Goal: Transaction & Acquisition: Purchase product/service

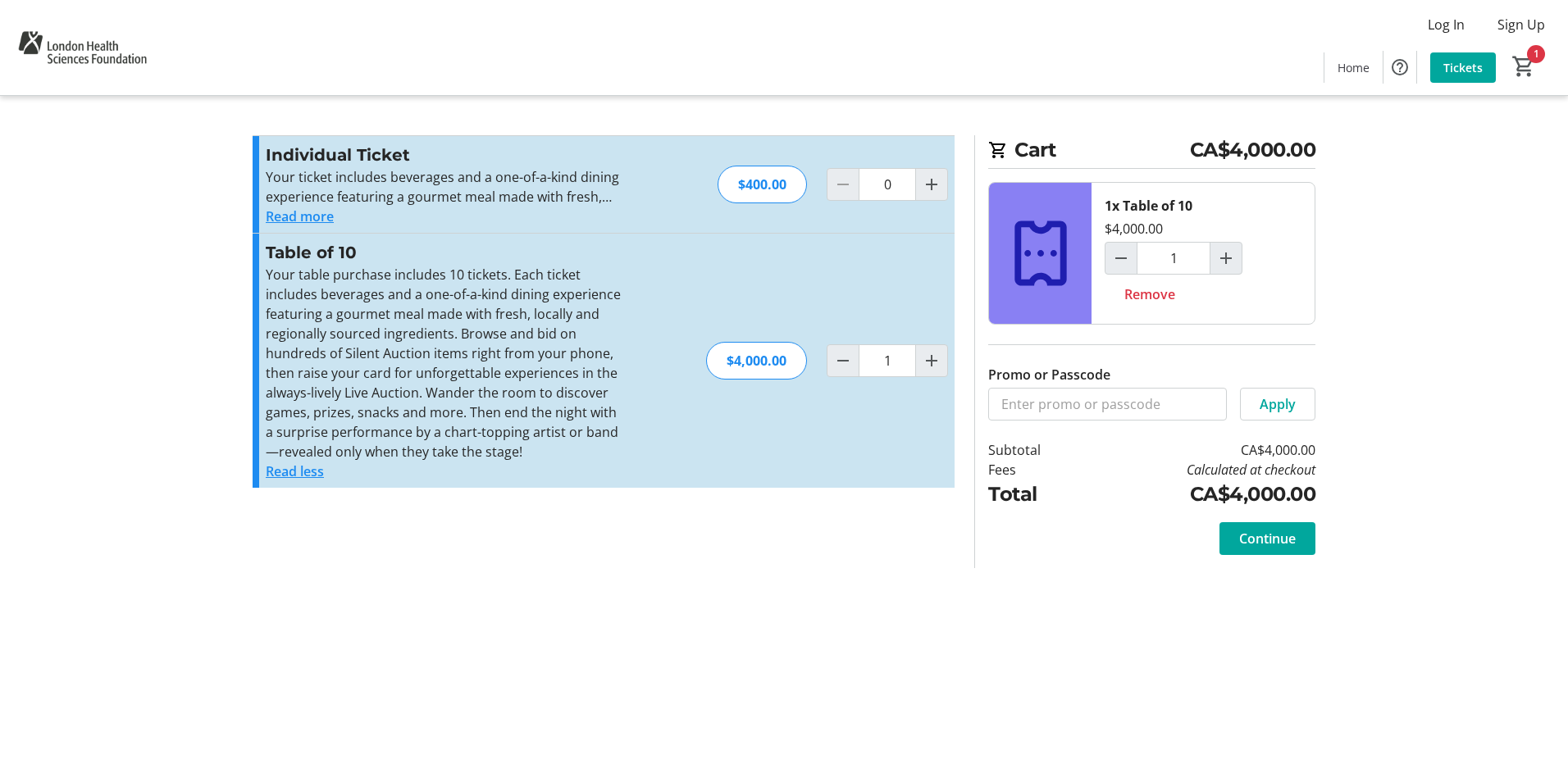
click at [690, 264] on div "Table of 10 Your table purchase includes 10 tickets. Each ticket includes bever…" at bounding box center [604, 361] width 702 height 254
click at [1273, 541] on span "Continue" at bounding box center [1267, 538] width 57 height 20
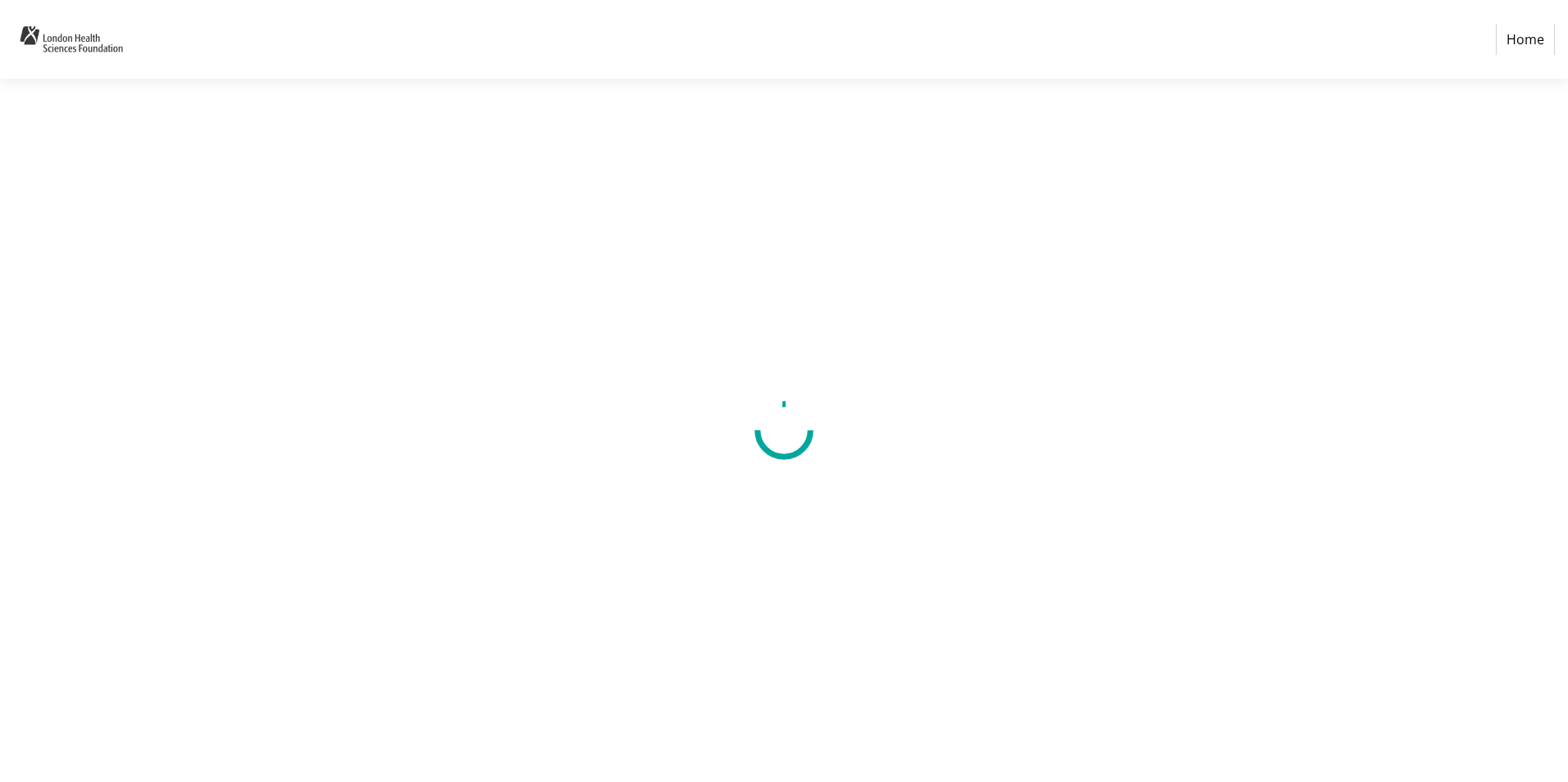
select select "CA"
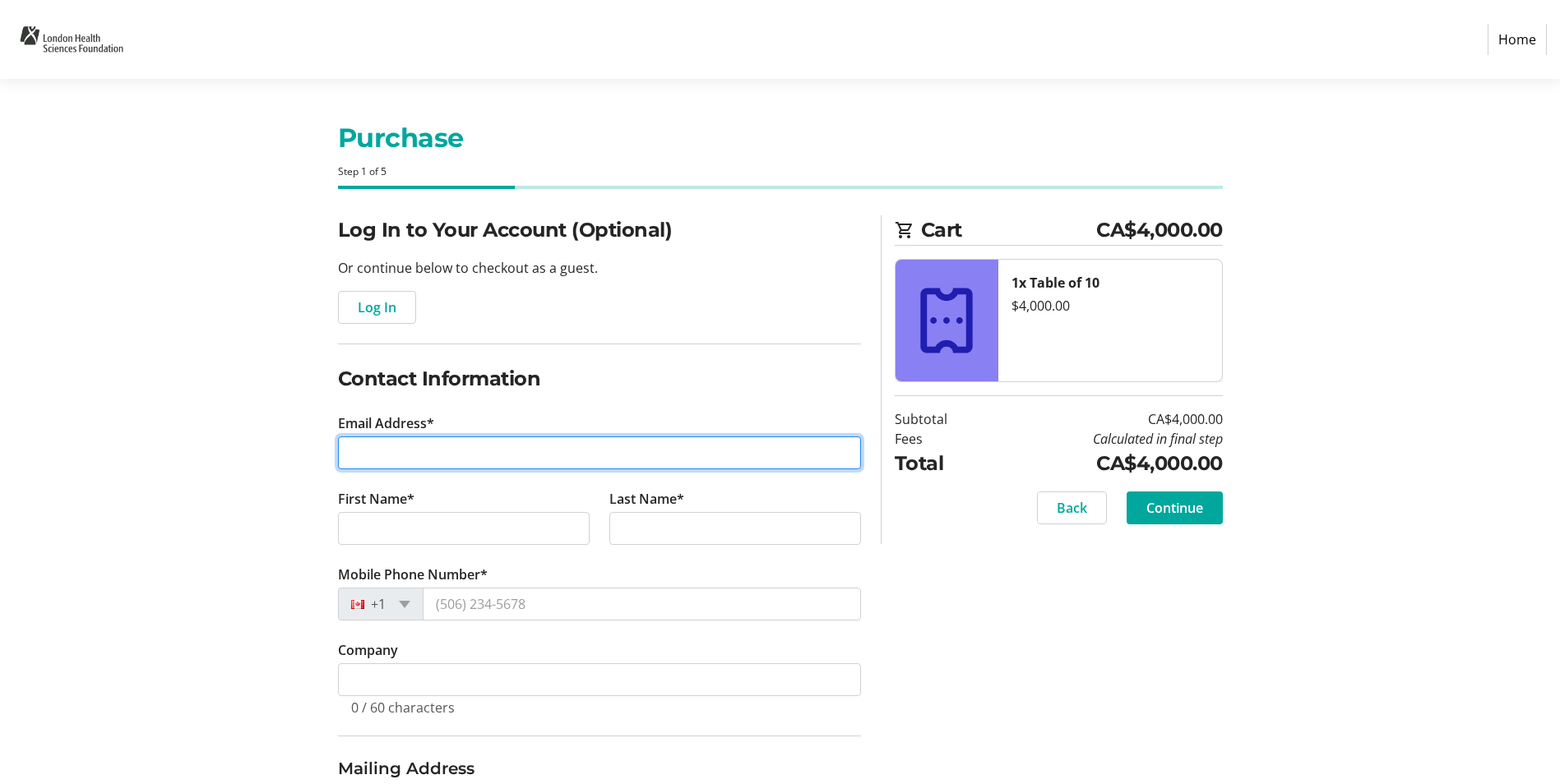
click at [412, 452] on input "Email Address*" at bounding box center [599, 453] width 523 height 33
type input "[PERSON_NAME][EMAIL_ADDRESS][DOMAIN_NAME]"
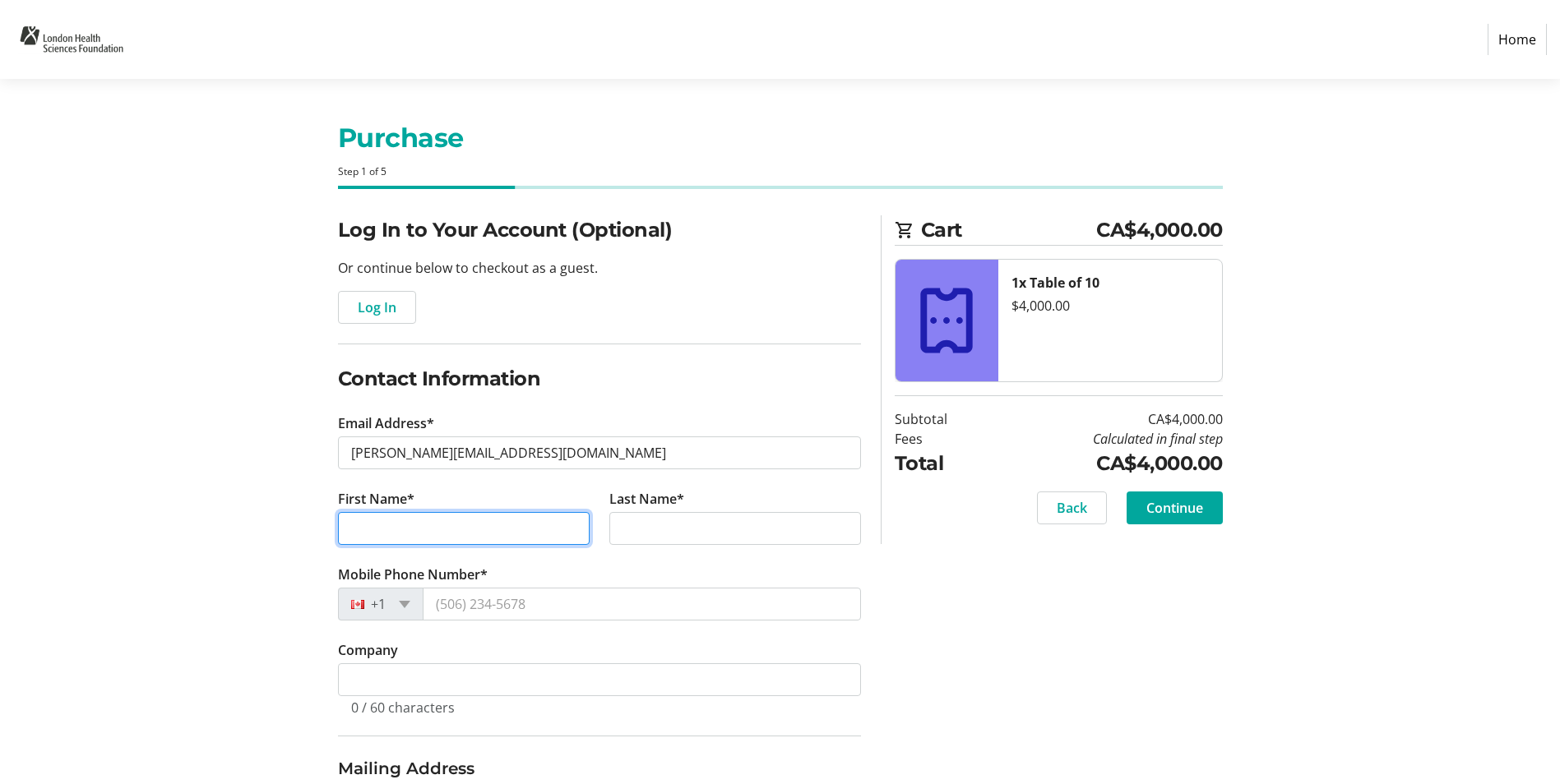
type input "[PERSON_NAME]"
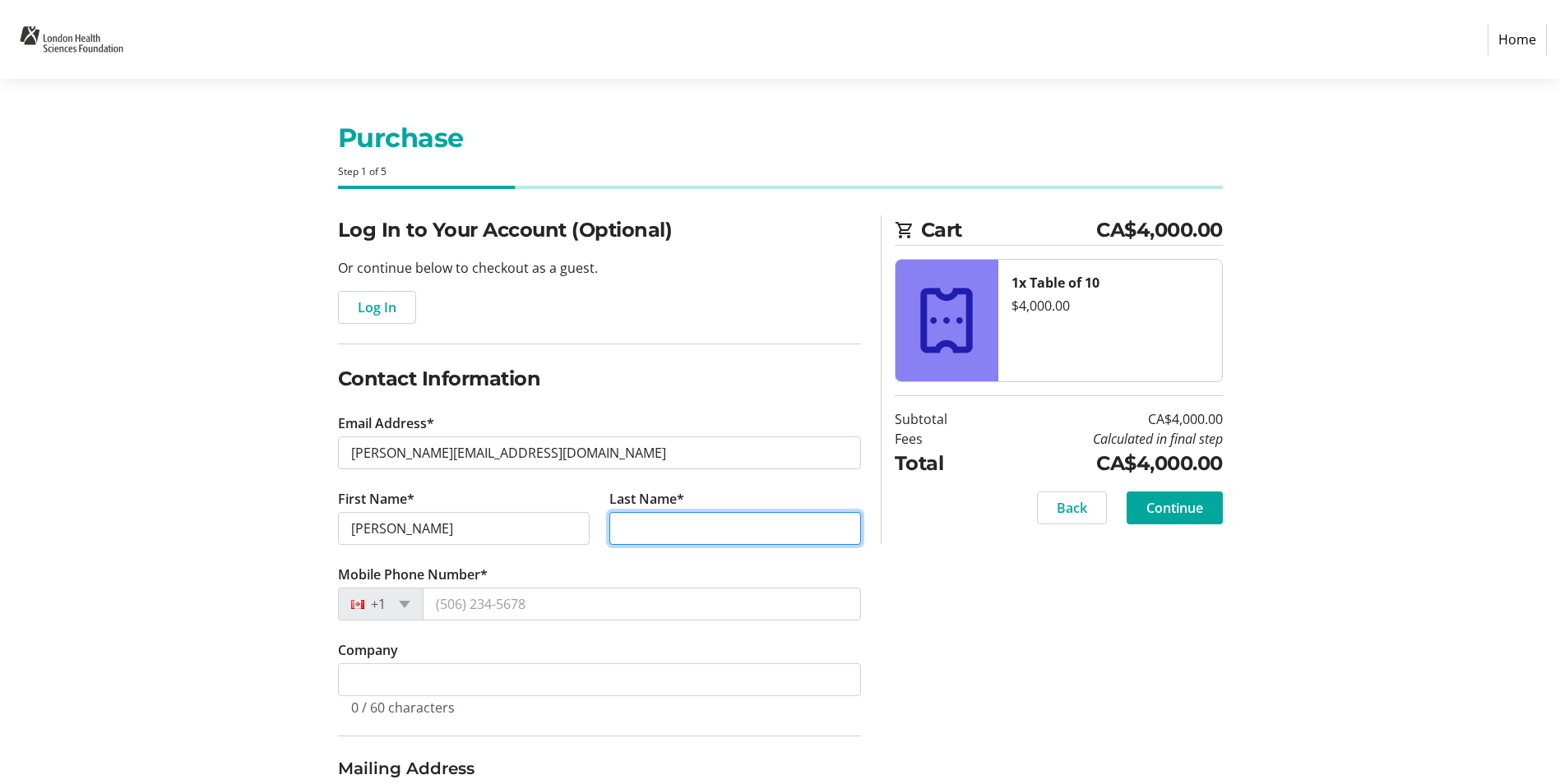
type input "[PERSON_NAME]"
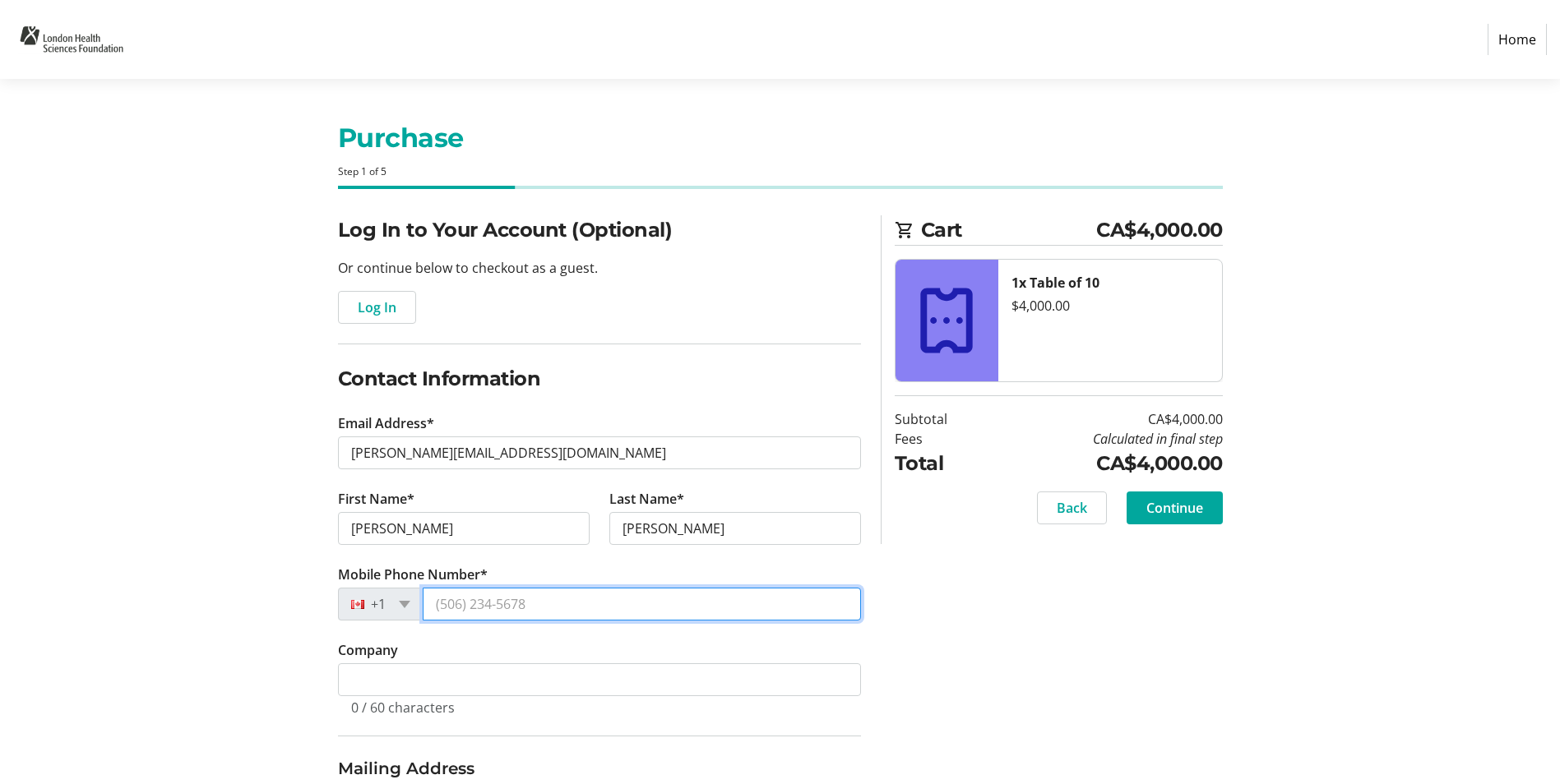
type input "[PHONE_NUMBER]"
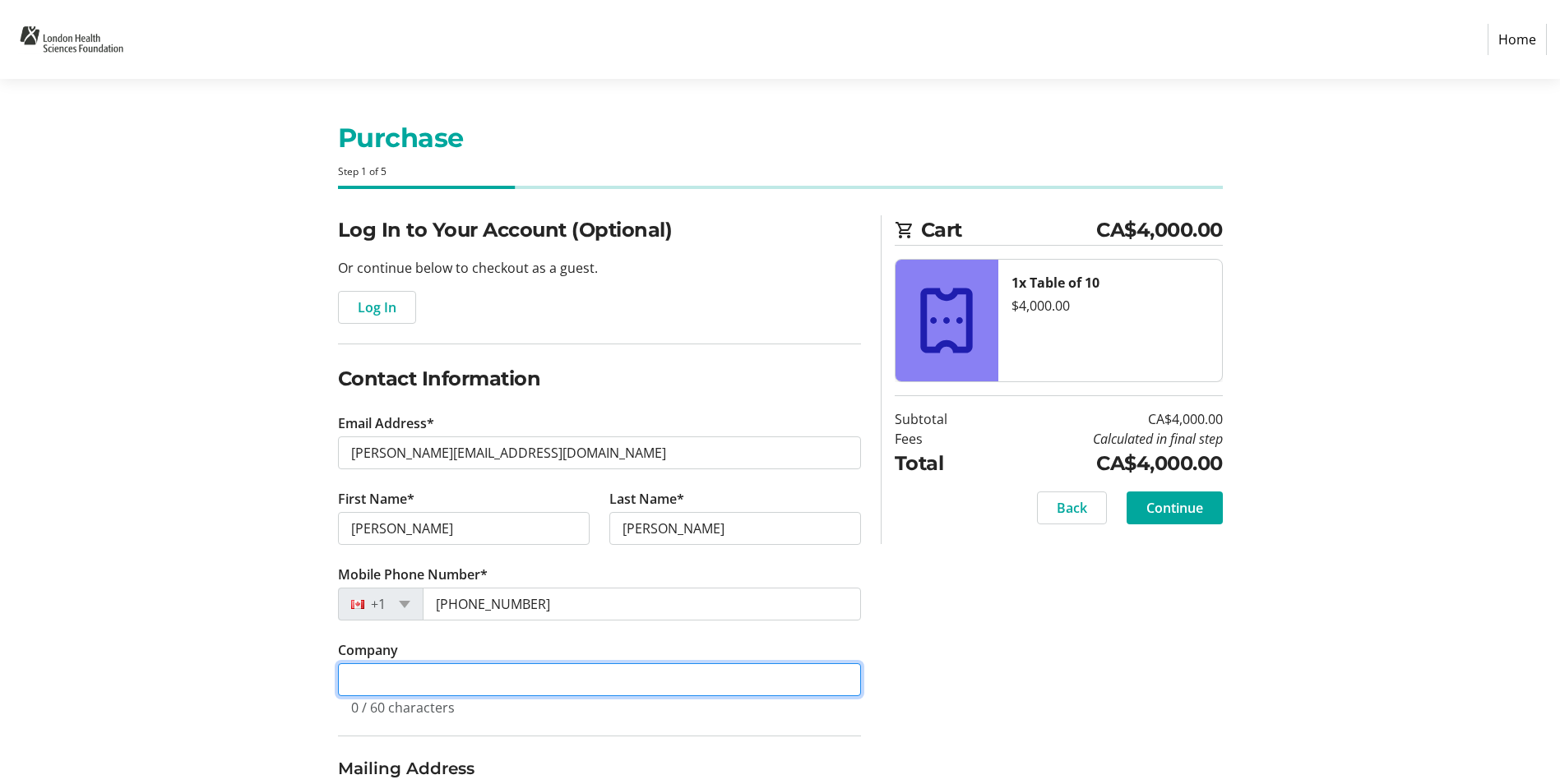
type input "Hexcon Inc."
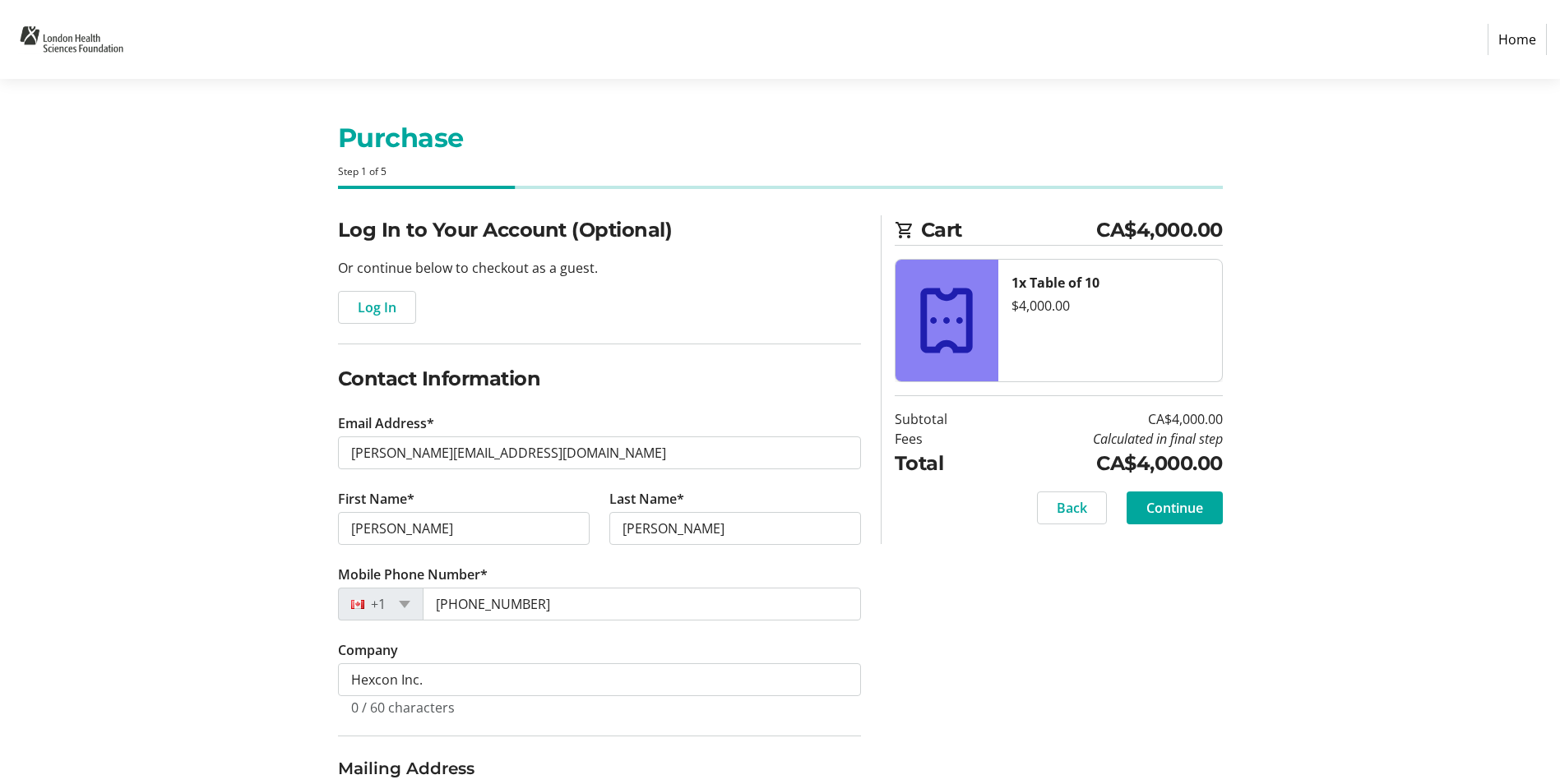
type input "Hexcon"
select select "ON"
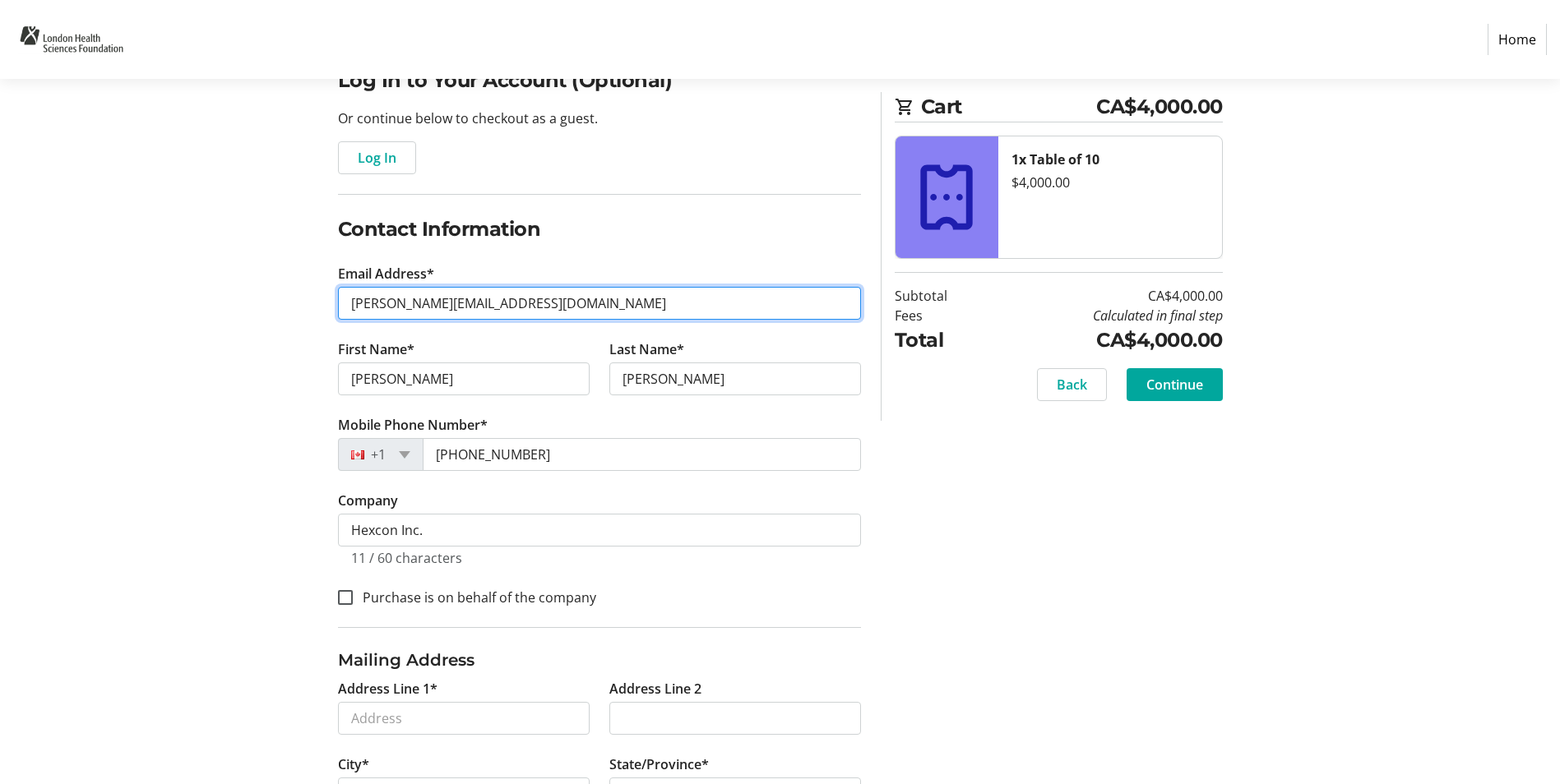
scroll to position [164, 0]
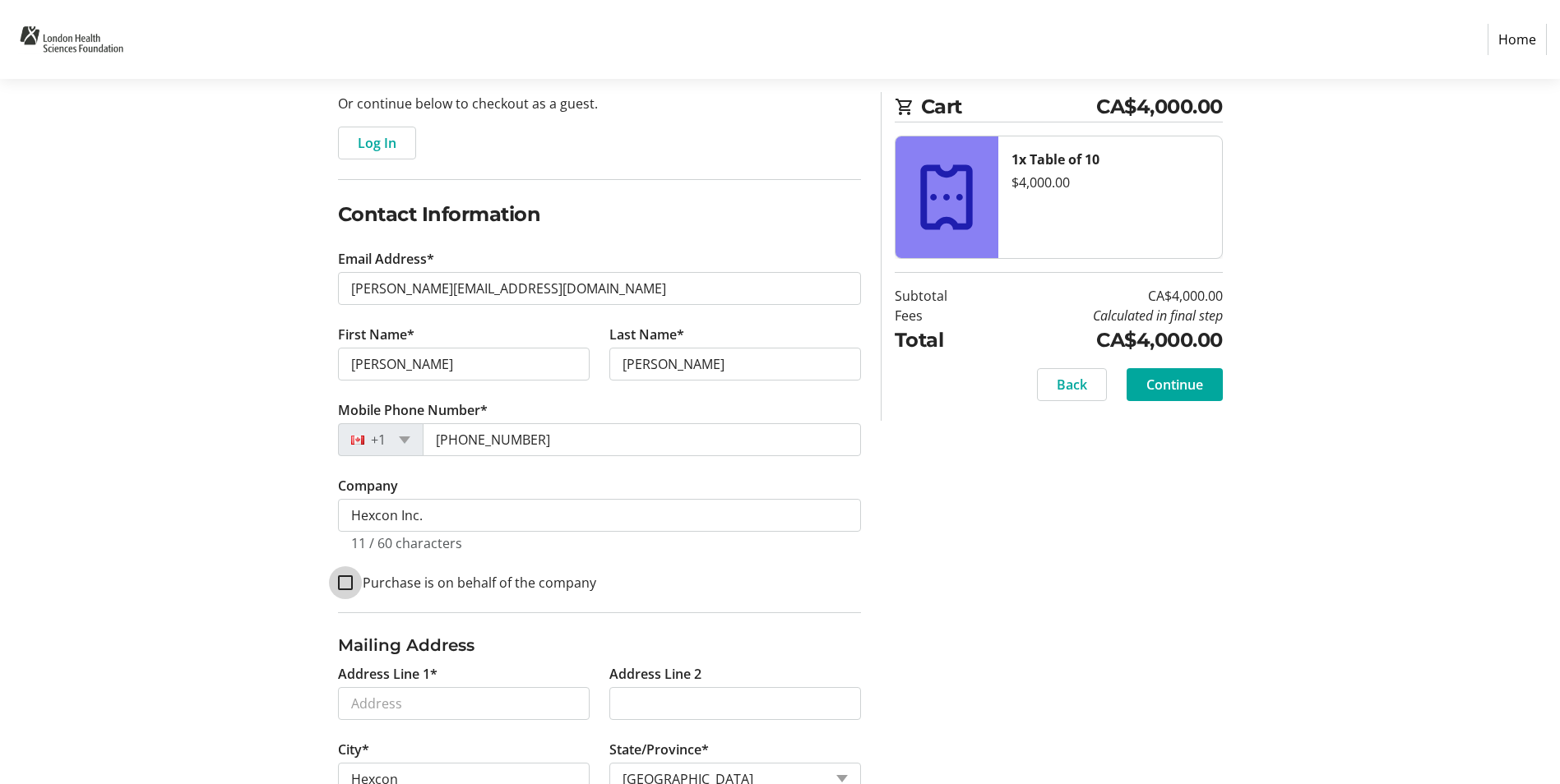
click at [347, 585] on input "Purchase is on behalf of the company" at bounding box center [345, 583] width 15 height 15
checkbox input "true"
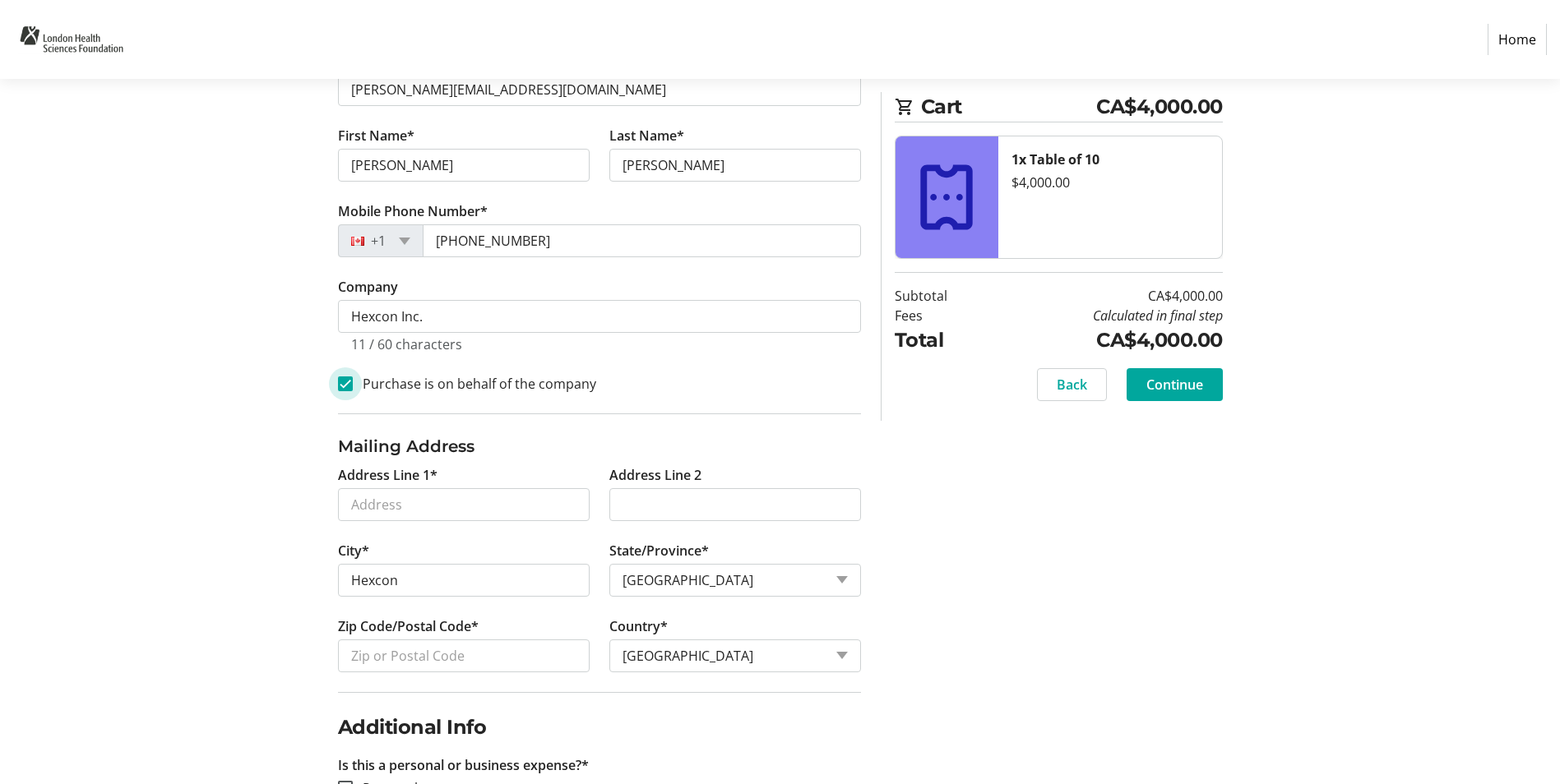
scroll to position [411, 0]
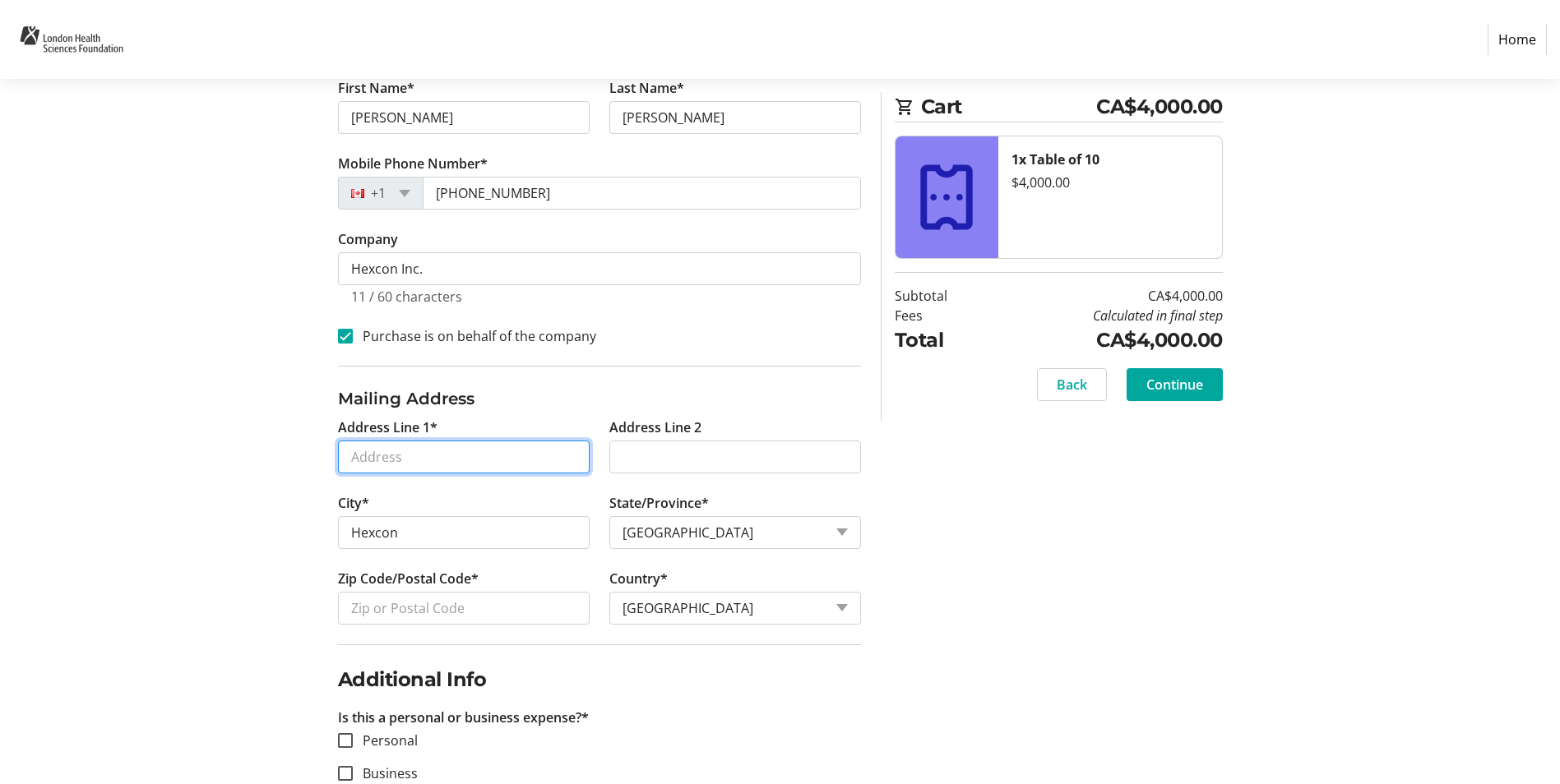
click at [428, 459] on input "Address Line 1*" at bounding box center [464, 457] width 251 height 33
type input "[STREET_ADDRESS]"
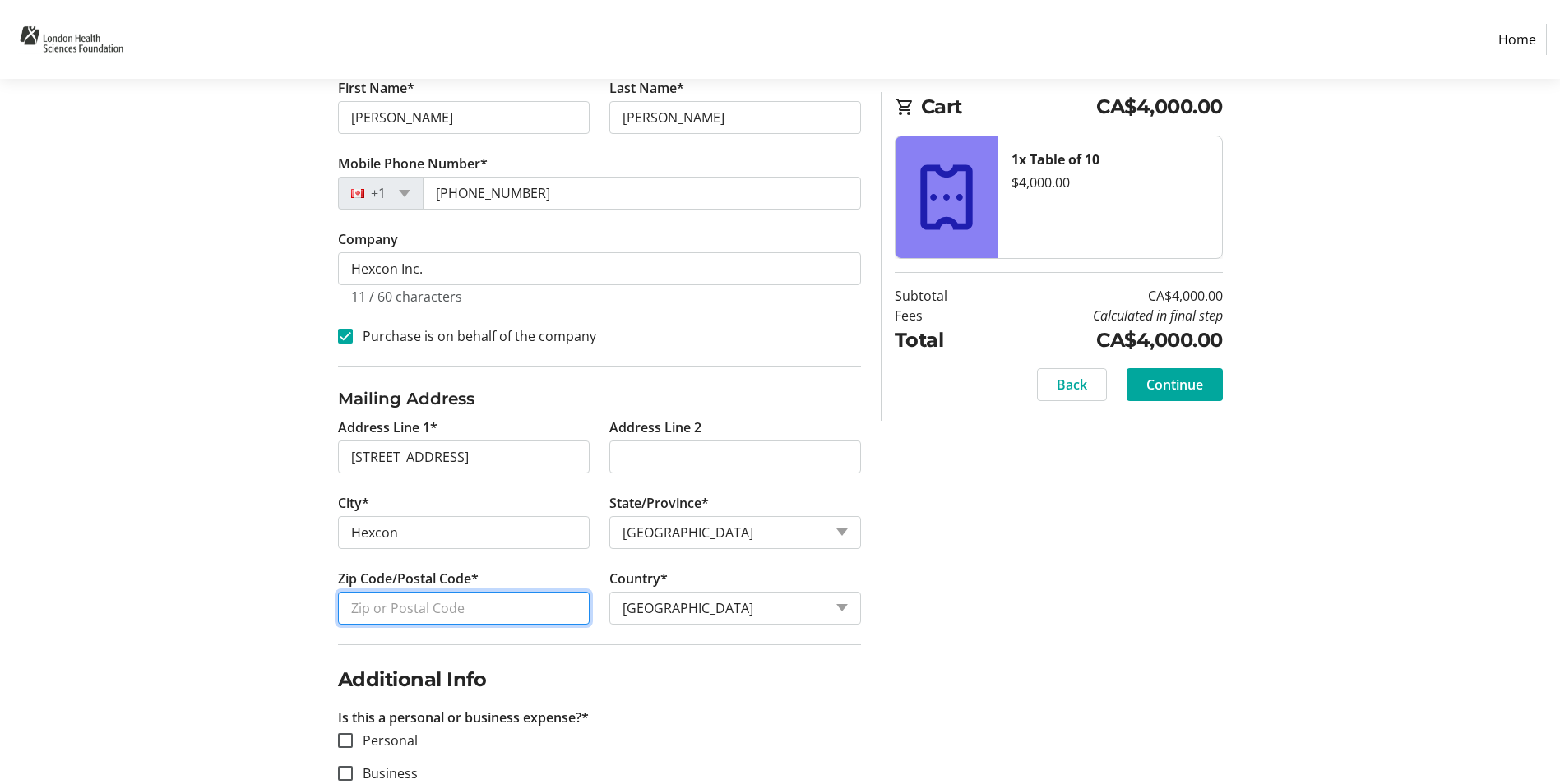
type input "N6P 1N5"
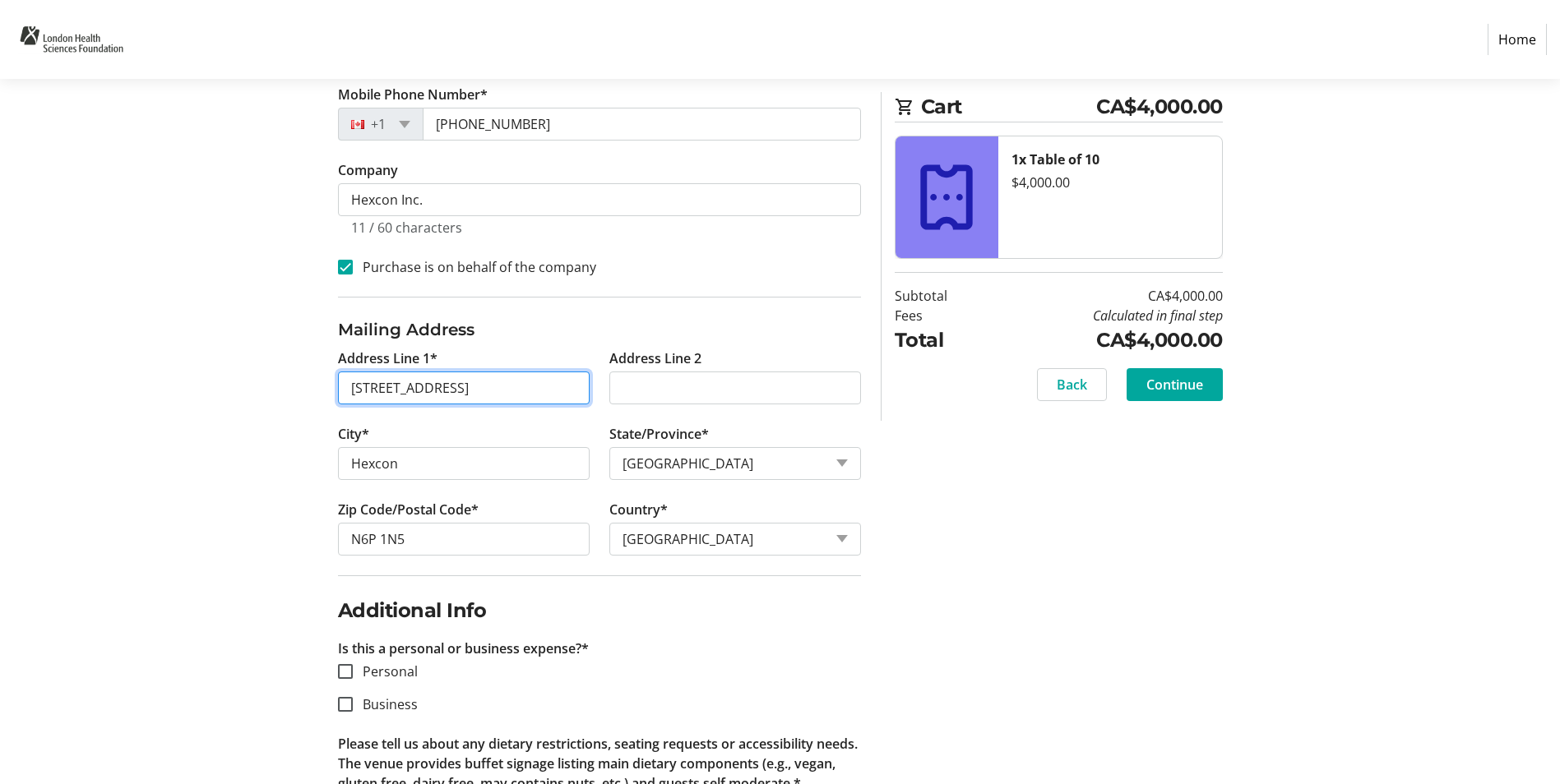
scroll to position [576, 0]
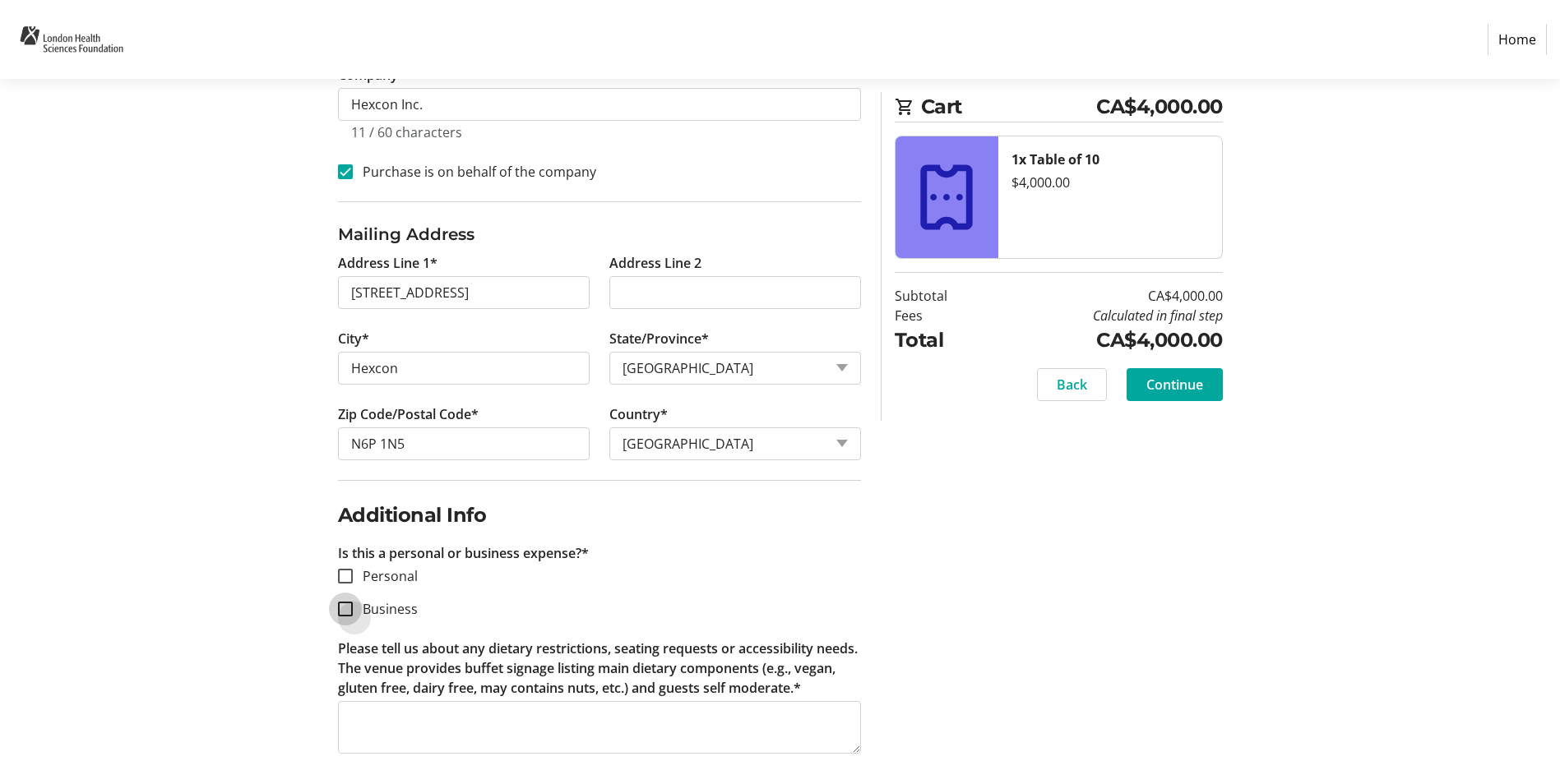
click at [344, 603] on input "Business" at bounding box center [345, 608] width 15 height 15
checkbox input "true"
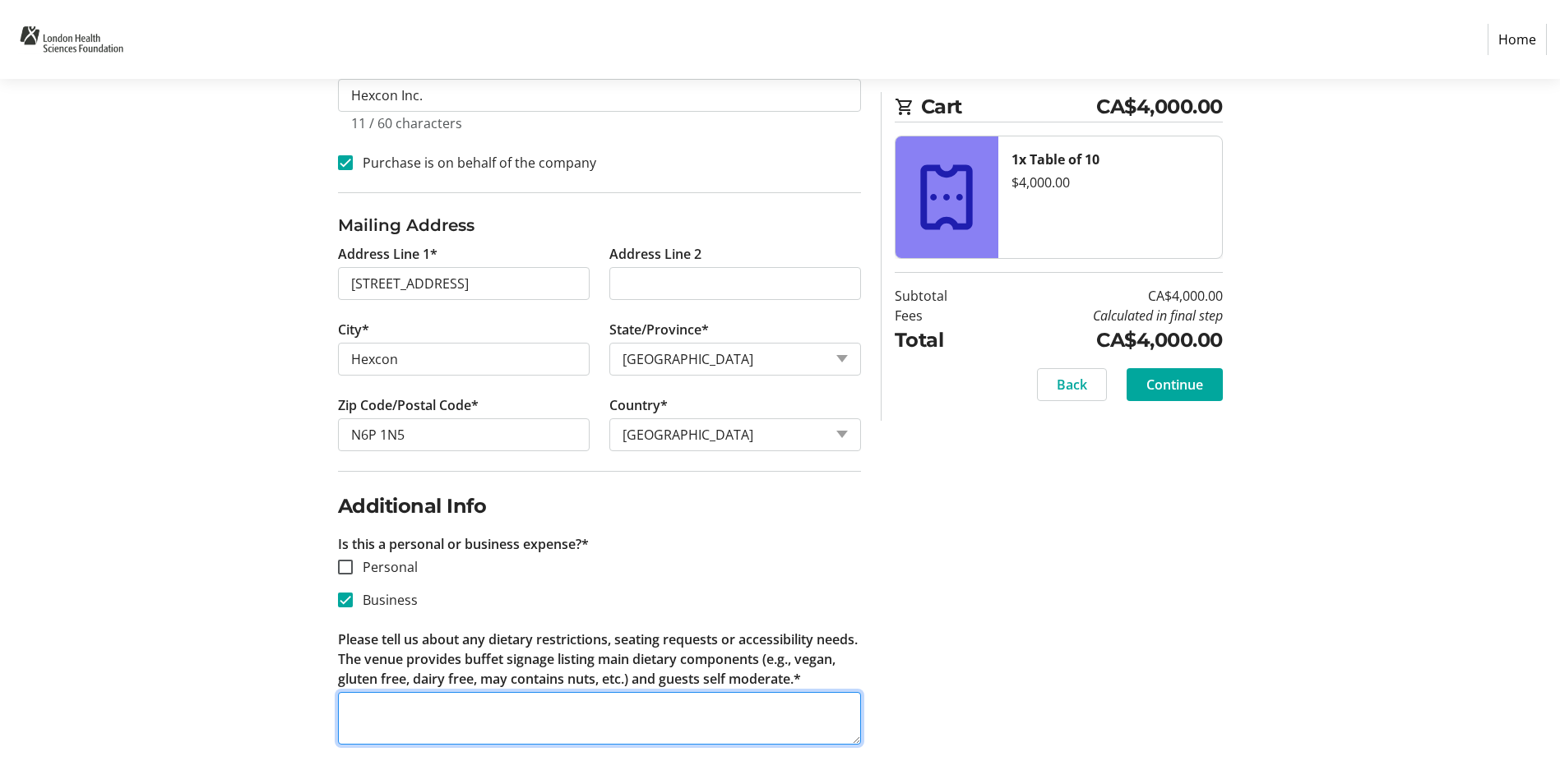
click at [393, 704] on textarea "Please tell us about any dietary restrictions, seating requests or accessibilit…" at bounding box center [599, 718] width 523 height 52
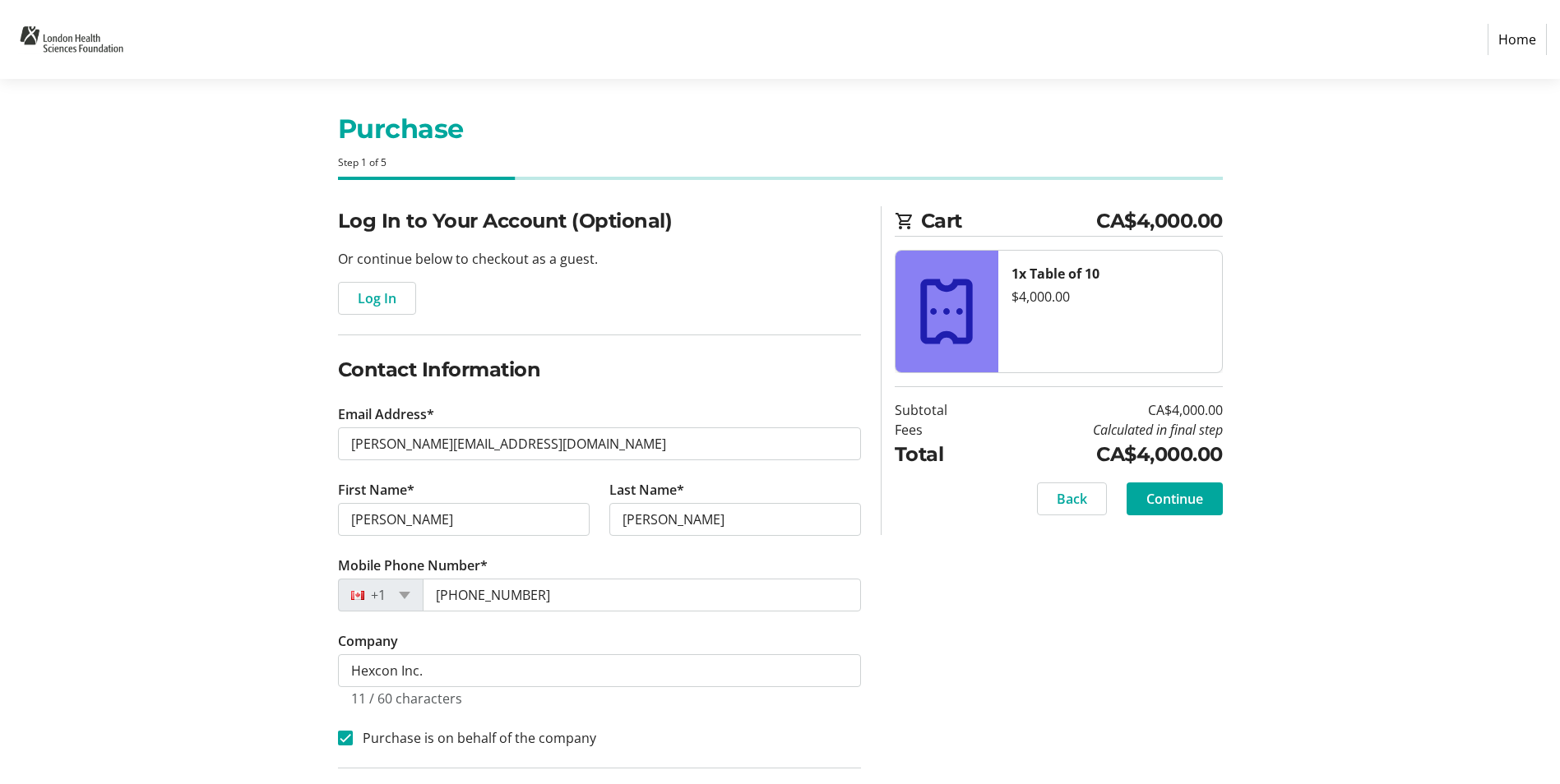
scroll to position [0, 0]
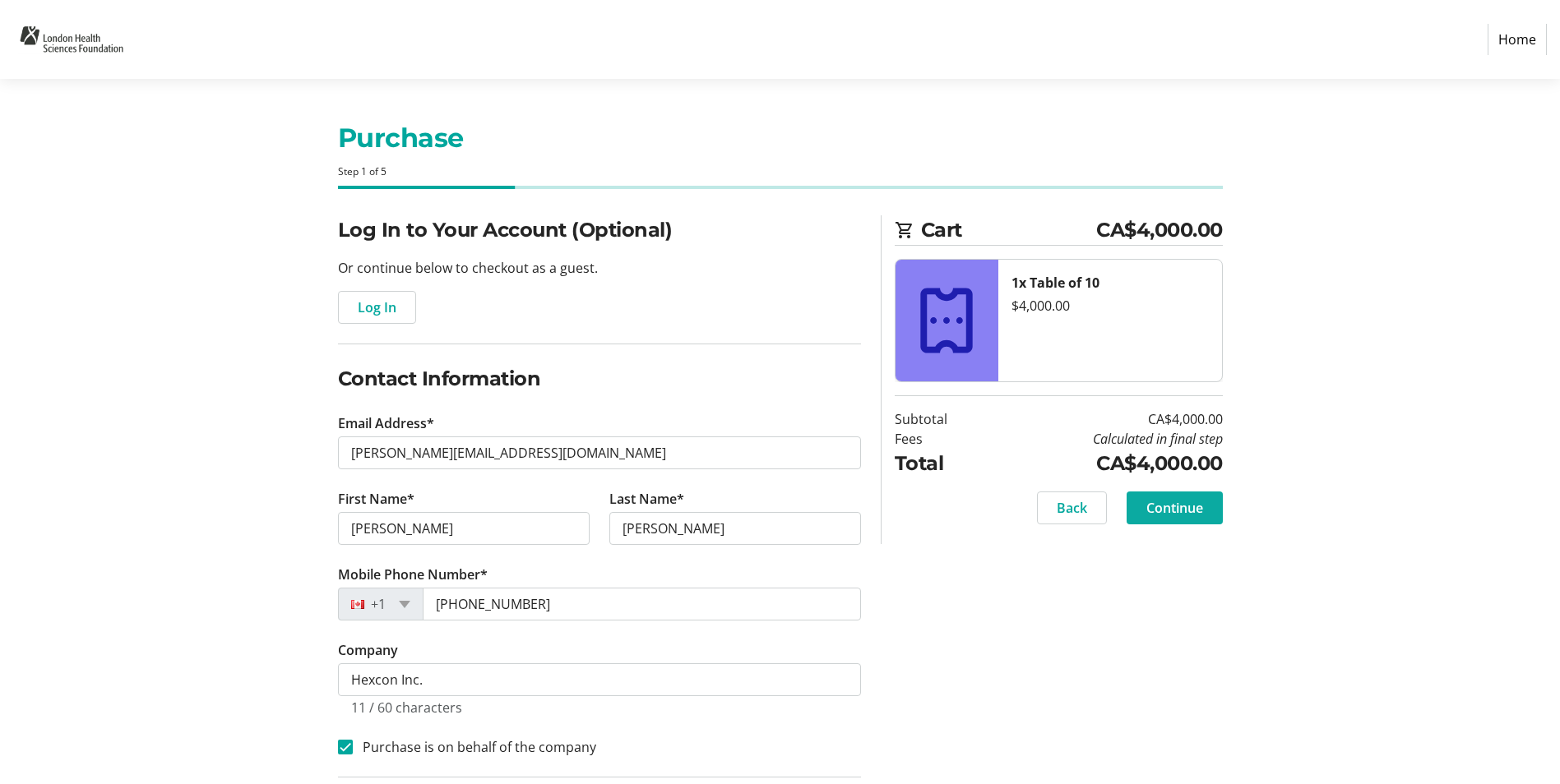
type textarea "None"
click at [1193, 513] on span "Continue" at bounding box center [1174, 508] width 57 height 20
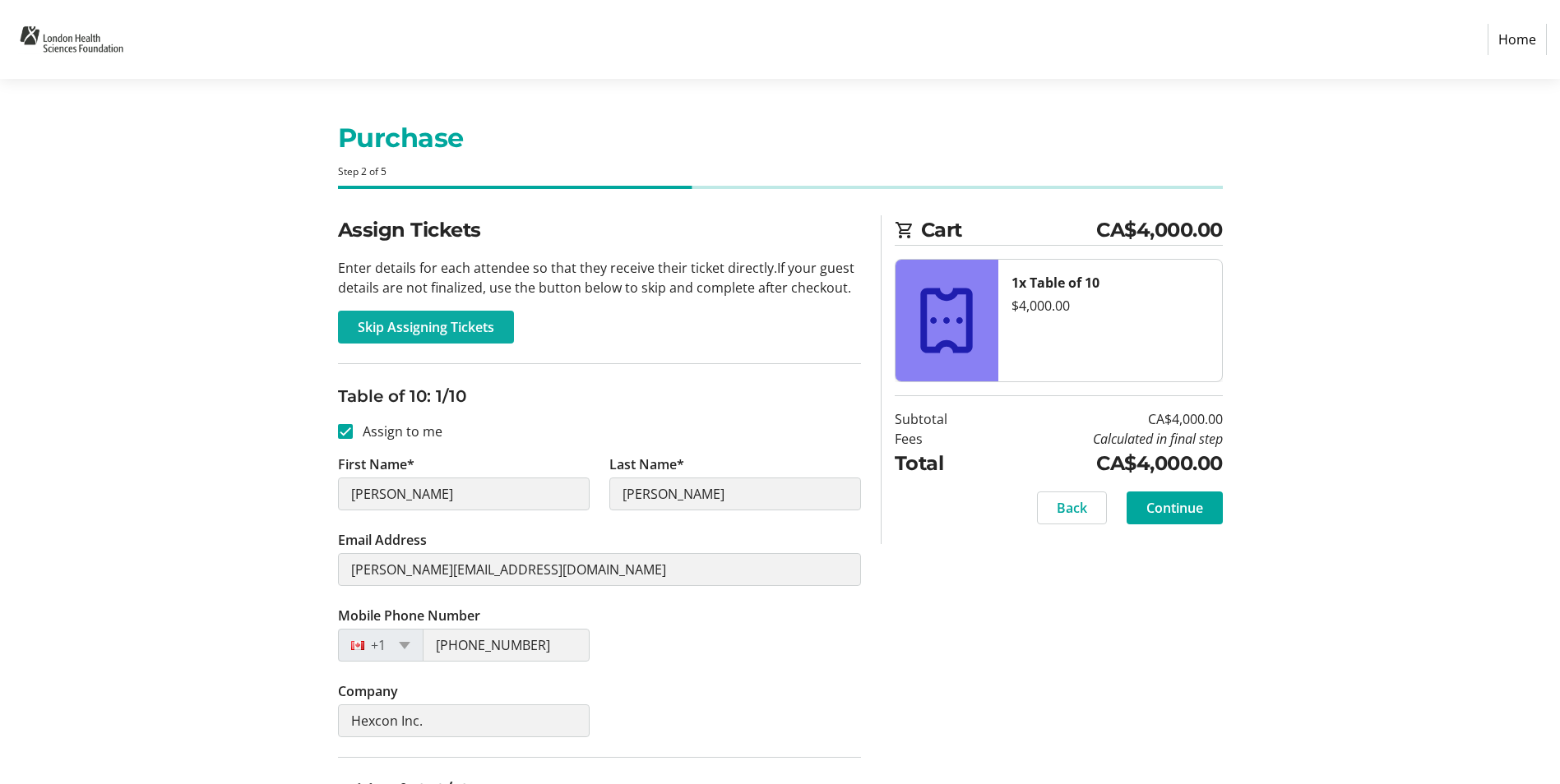
click at [449, 332] on span "Skip Assigning Tickets" at bounding box center [425, 327] width 137 height 20
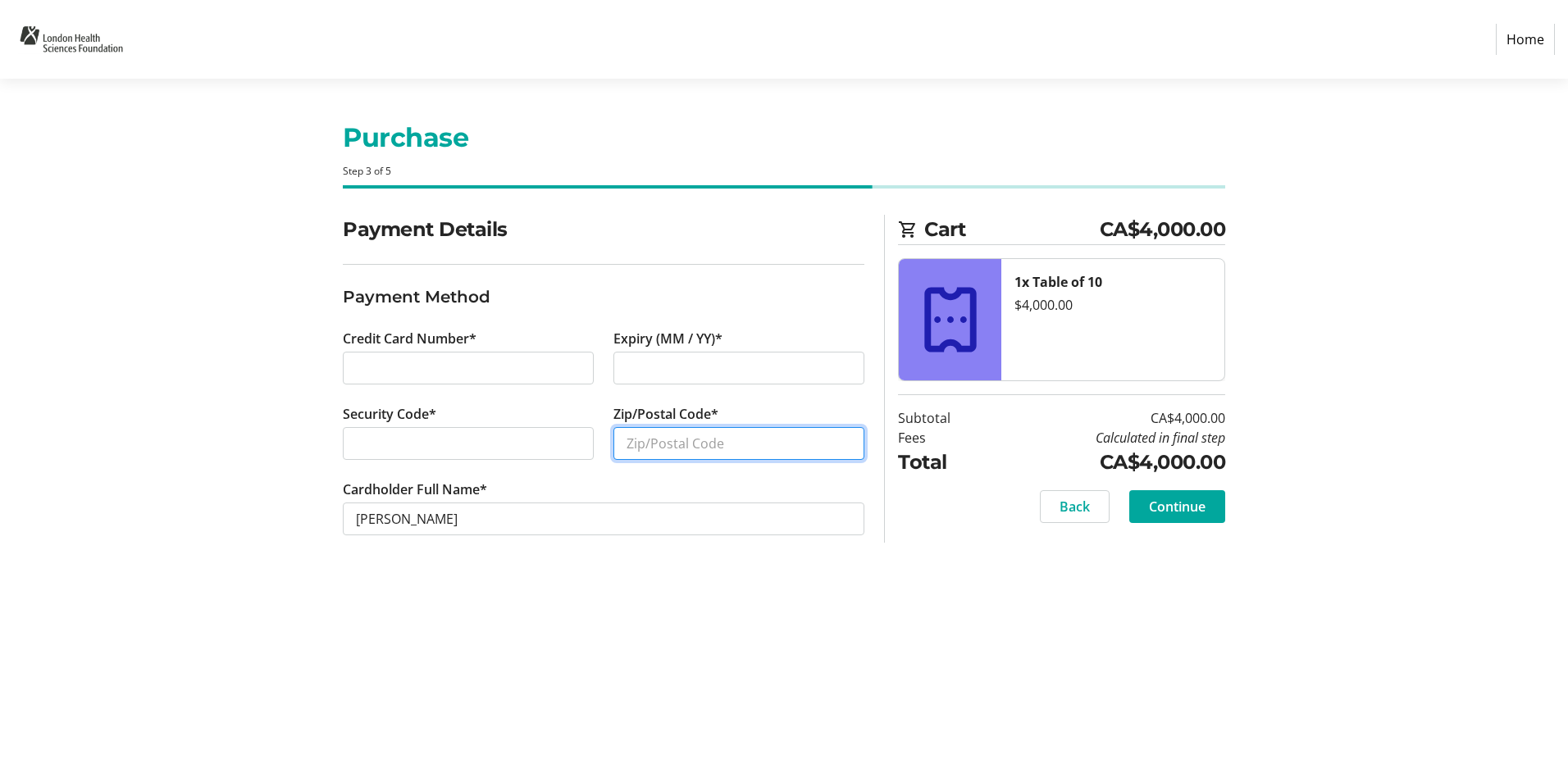
click at [665, 439] on input "Zip/Postal Code*" at bounding box center [738, 444] width 251 height 33
type input "N6P 1N5"
click at [1219, 510] on span at bounding box center [1177, 506] width 96 height 39
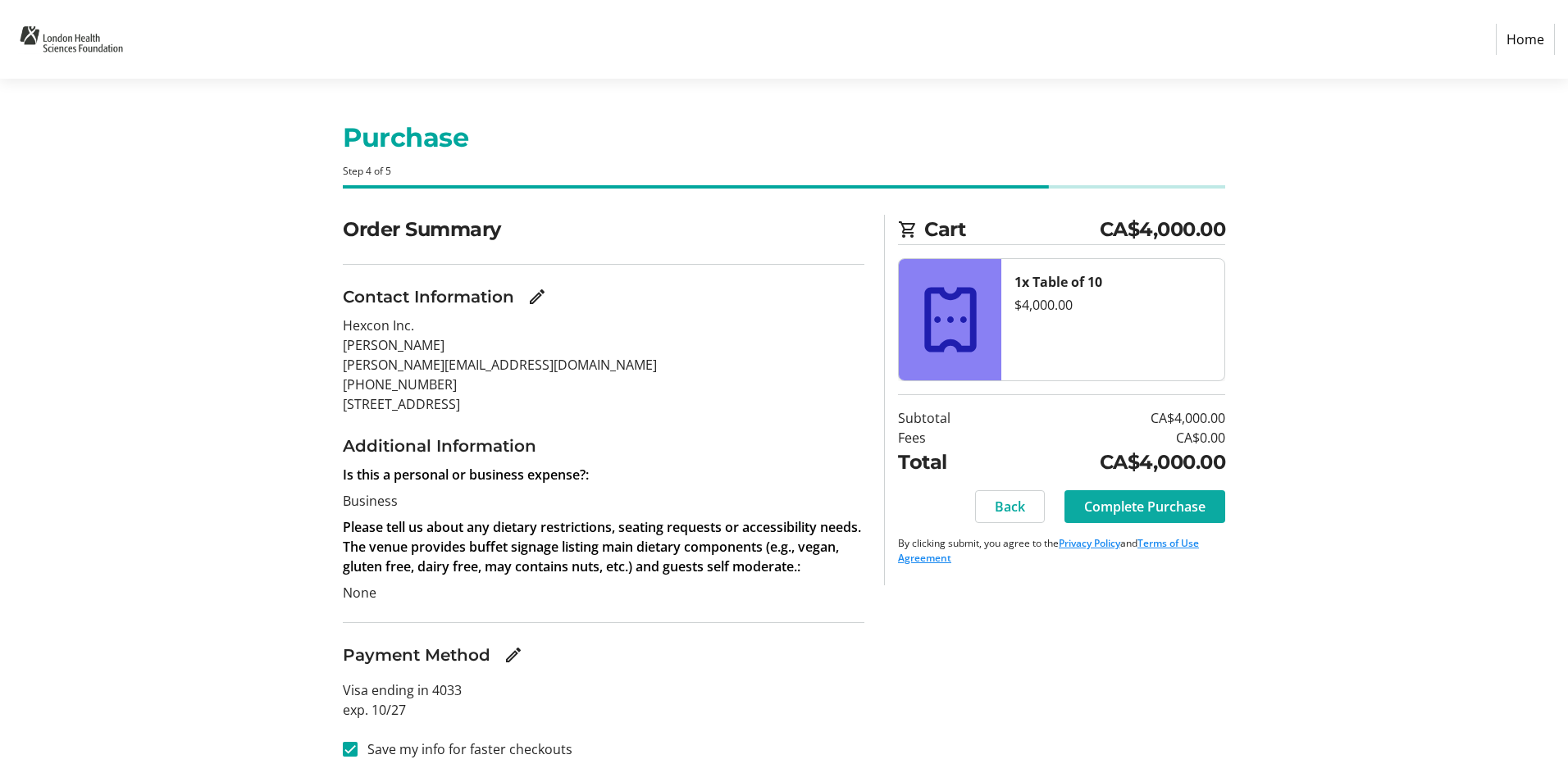
click at [1161, 512] on span "Complete Purchase" at bounding box center [1145, 506] width 121 height 20
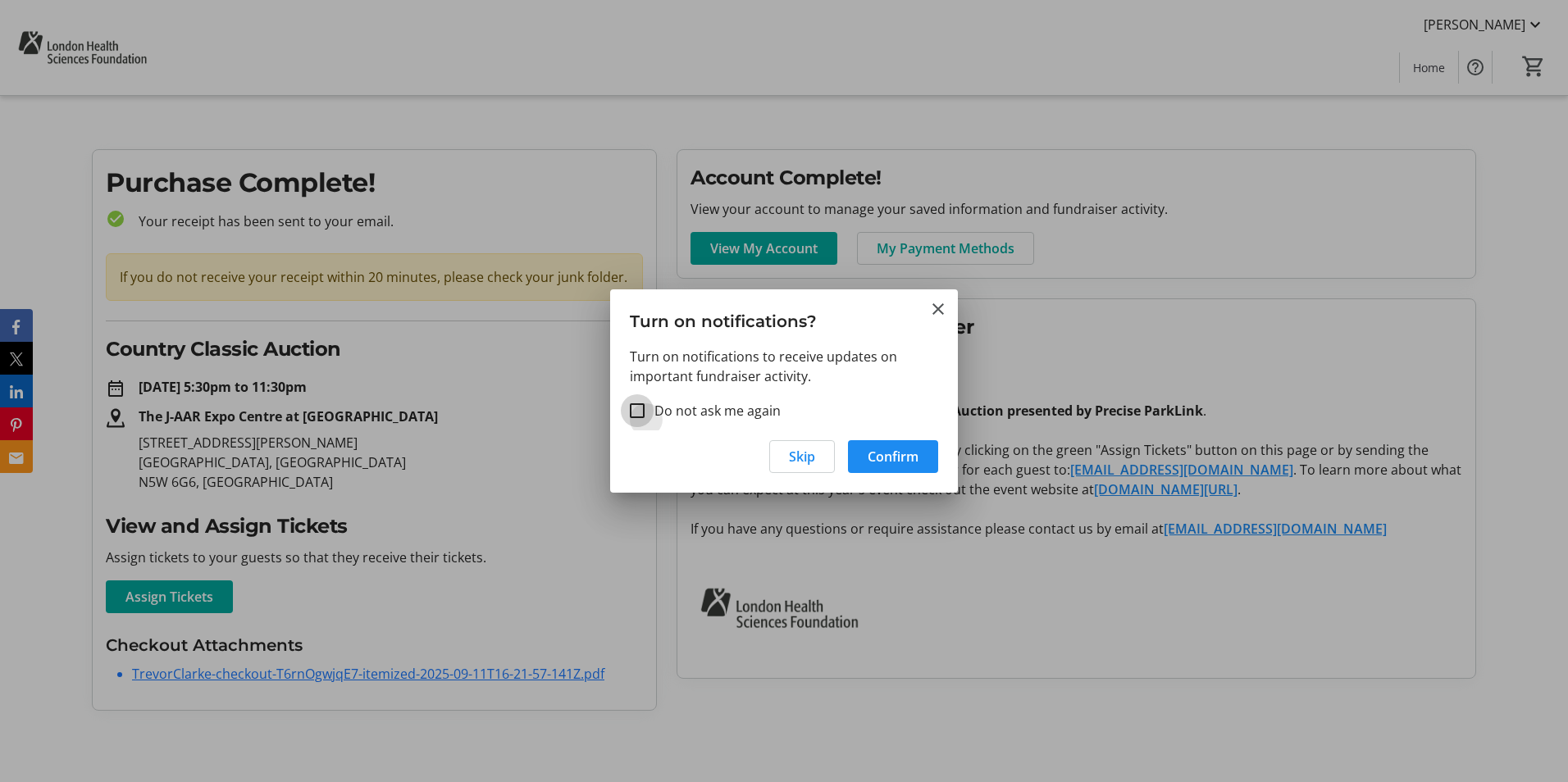
click at [640, 415] on input "Do not ask me again" at bounding box center [637, 410] width 15 height 15
click at [640, 413] on input "Do not ask me again" at bounding box center [637, 410] width 15 height 15
checkbox input "false"
click at [898, 460] on span "Confirm" at bounding box center [892, 457] width 51 height 20
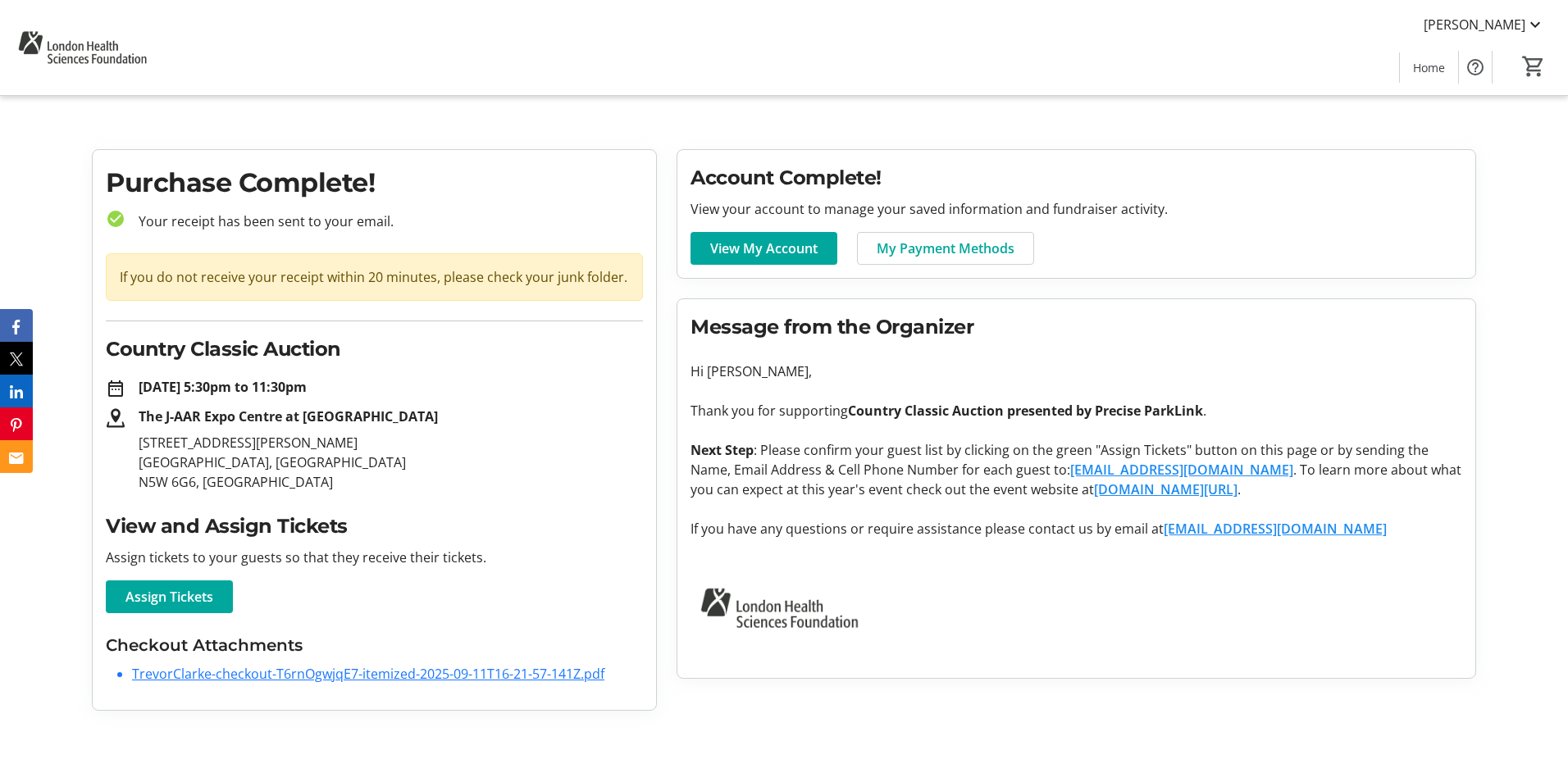
click at [425, 677] on link "TrevorClarke-checkout-T6rnOgwjqE7-itemized-2025-09-11T16-21-57-141Z.pdf" at bounding box center [368, 674] width 472 height 18
